Goal: Obtain resource: Download file/media

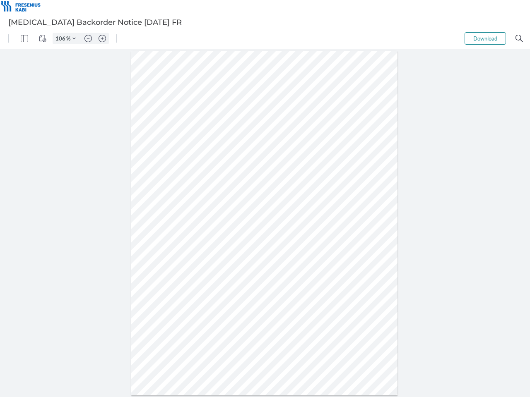
click at [24, 38] on img "Panel" at bounding box center [24, 38] width 7 height 7
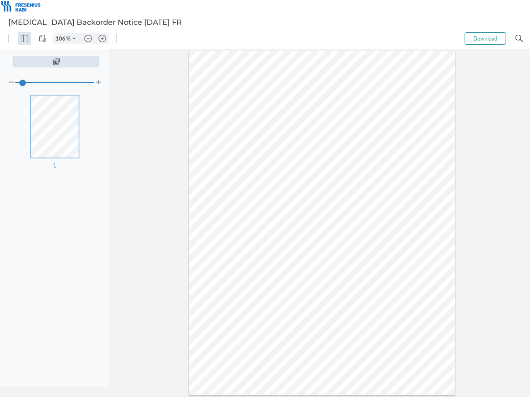
click at [43, 38] on img "View Controls" at bounding box center [42, 38] width 7 height 7
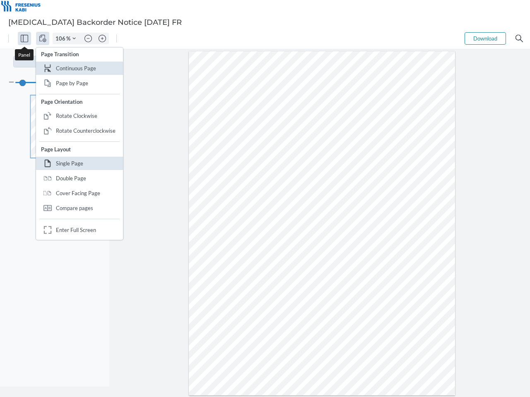
click at [62, 38] on input "106" at bounding box center [59, 38] width 13 height 7
click at [74, 38] on img "Zoom Controls" at bounding box center [73, 38] width 3 height 3
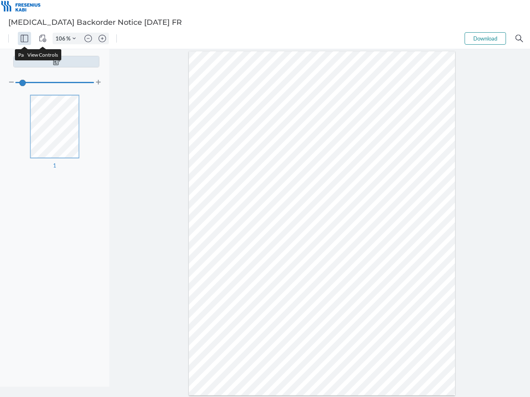
click at [88, 38] on img "Zoom out" at bounding box center [87, 38] width 7 height 7
click at [102, 38] on img "Zoom in" at bounding box center [101, 38] width 7 height 7
type input "106"
click at [485, 38] on button "Download" at bounding box center [484, 38] width 41 height 12
click at [519, 38] on img "Search" at bounding box center [518, 38] width 7 height 7
